Goal: Information Seeking & Learning: Learn about a topic

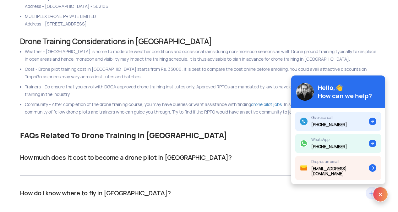
scroll to position [377, 0]
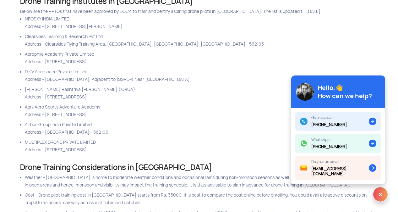
scroll to position [94, 0]
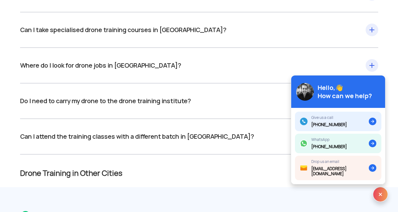
scroll to position [472, 0]
